Goal: Information Seeking & Learning: Learn about a topic

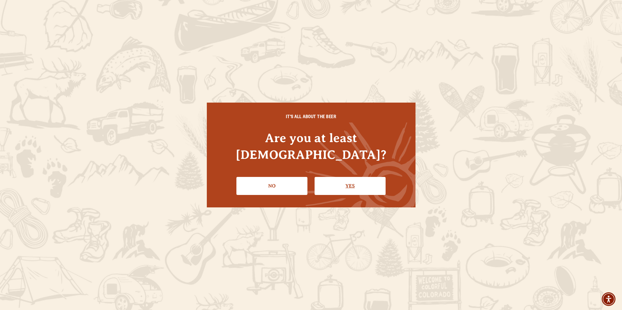
click at [356, 182] on link "Yes" at bounding box center [349, 186] width 71 height 18
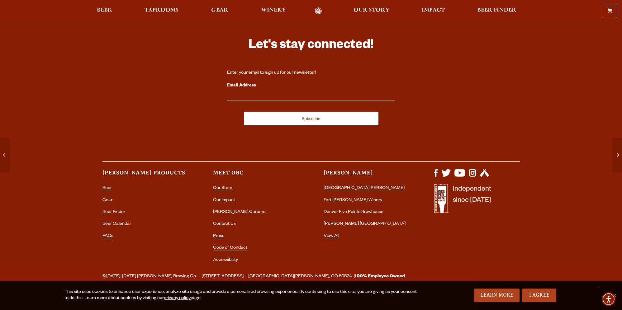
scroll to position [2208, 0]
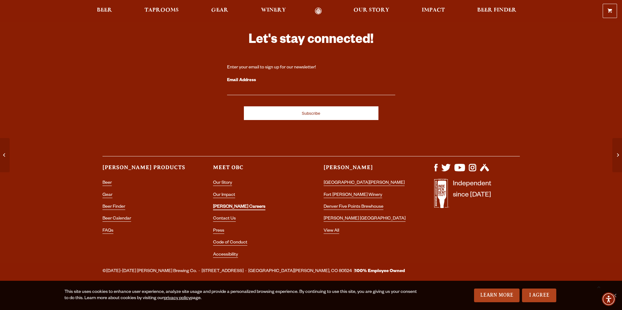
click at [225, 207] on link "[PERSON_NAME] Careers" at bounding box center [239, 208] width 52 height 6
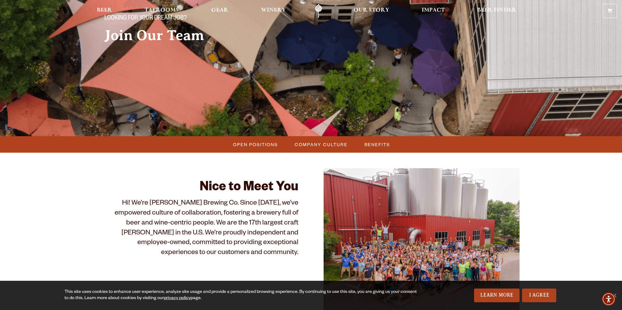
scroll to position [146, 0]
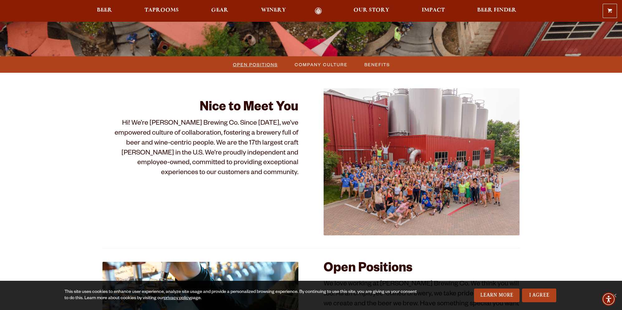
click at [258, 64] on span "Open Positions" at bounding box center [255, 64] width 45 height 9
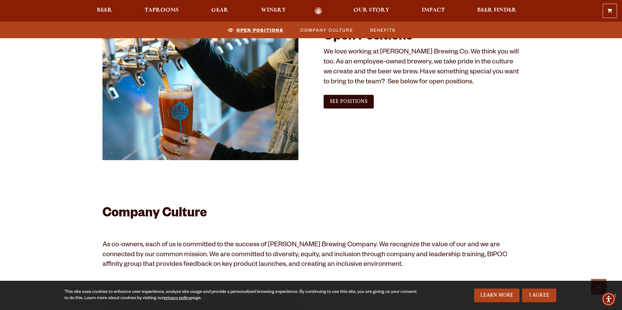
scroll to position [379, 0]
click at [347, 102] on span "See Positions" at bounding box center [349, 101] width 38 height 6
